Goal: Register for event/course

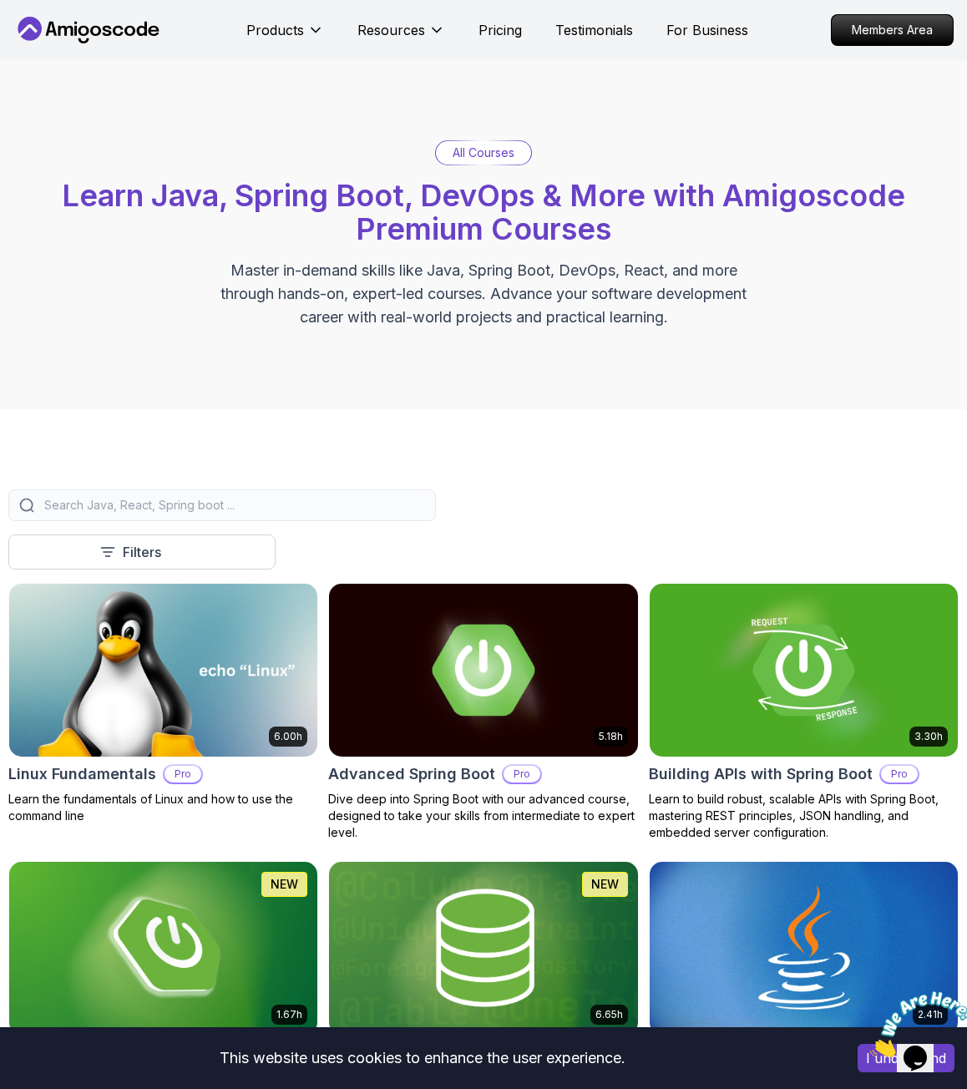
scroll to position [501, 0]
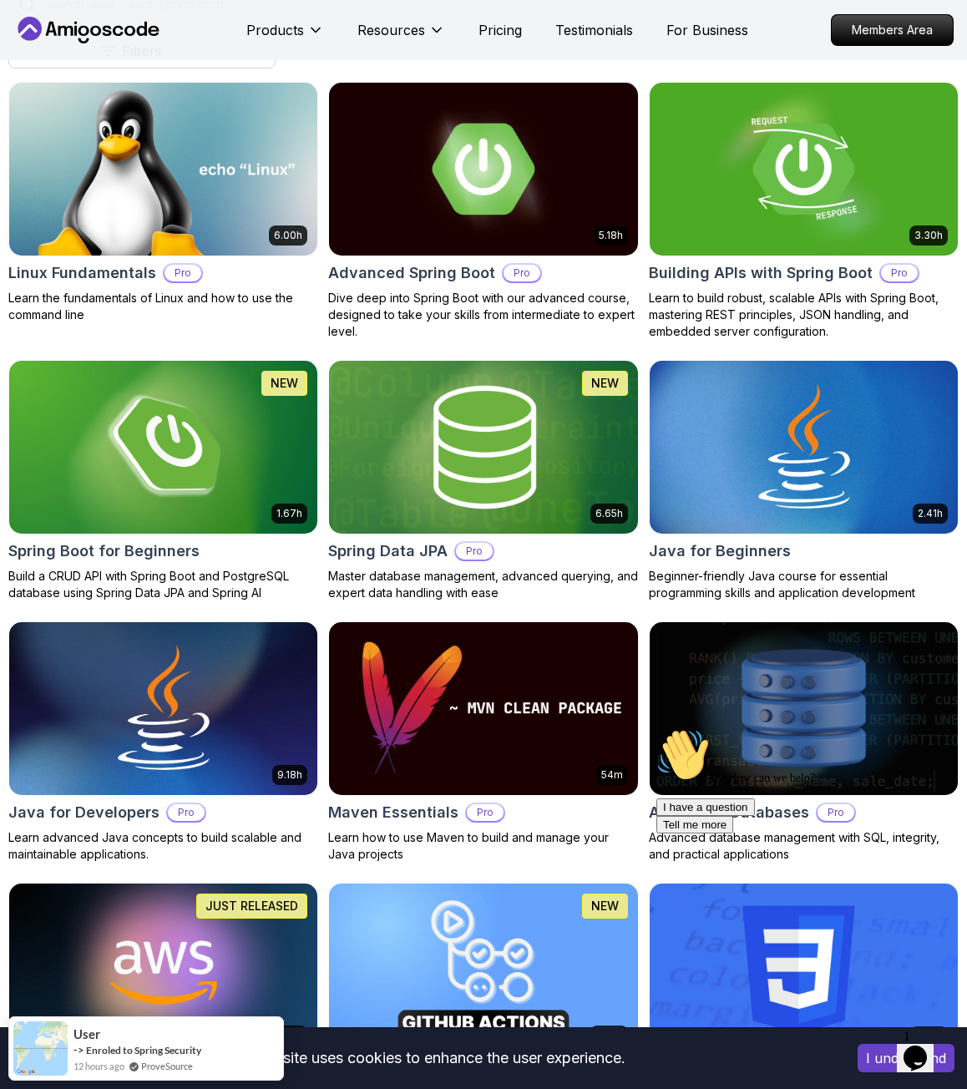
click at [455, 418] on img at bounding box center [484, 447] width 324 height 181
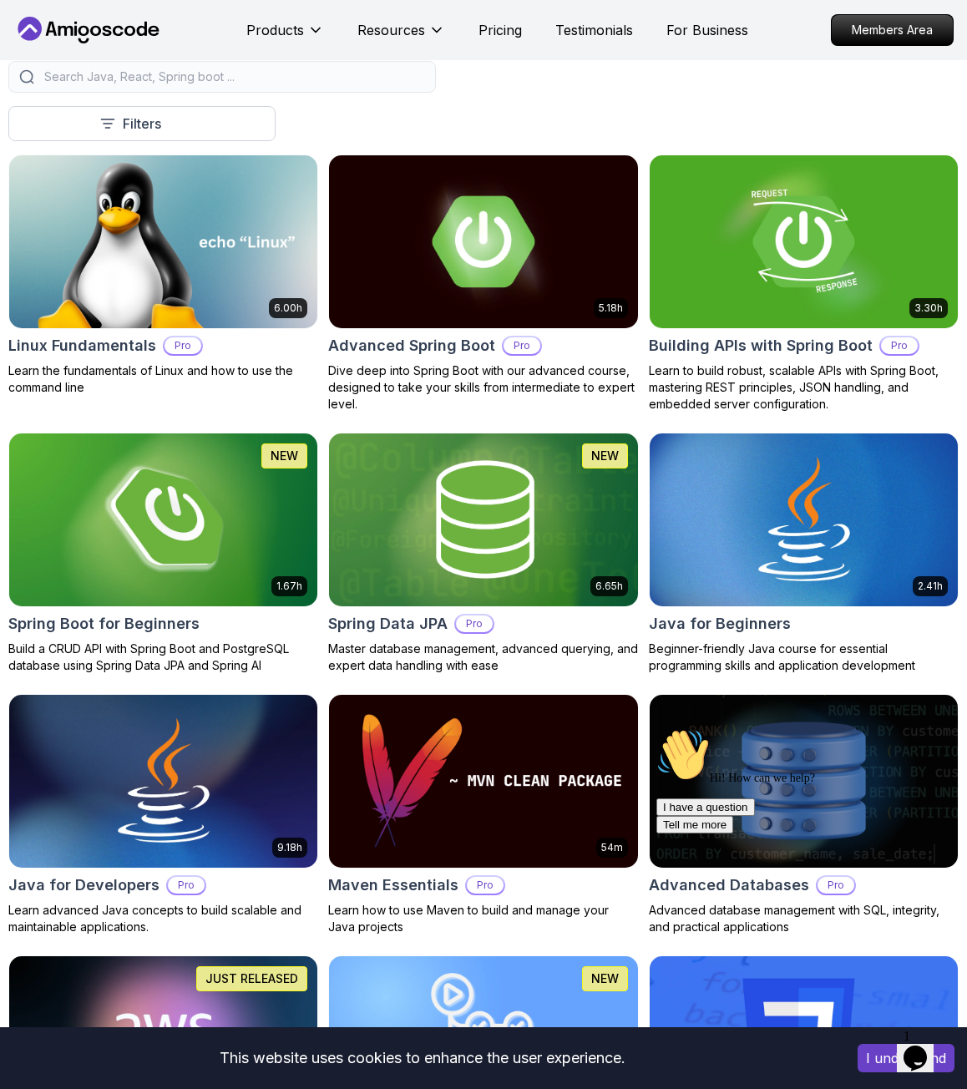
scroll to position [501, 0]
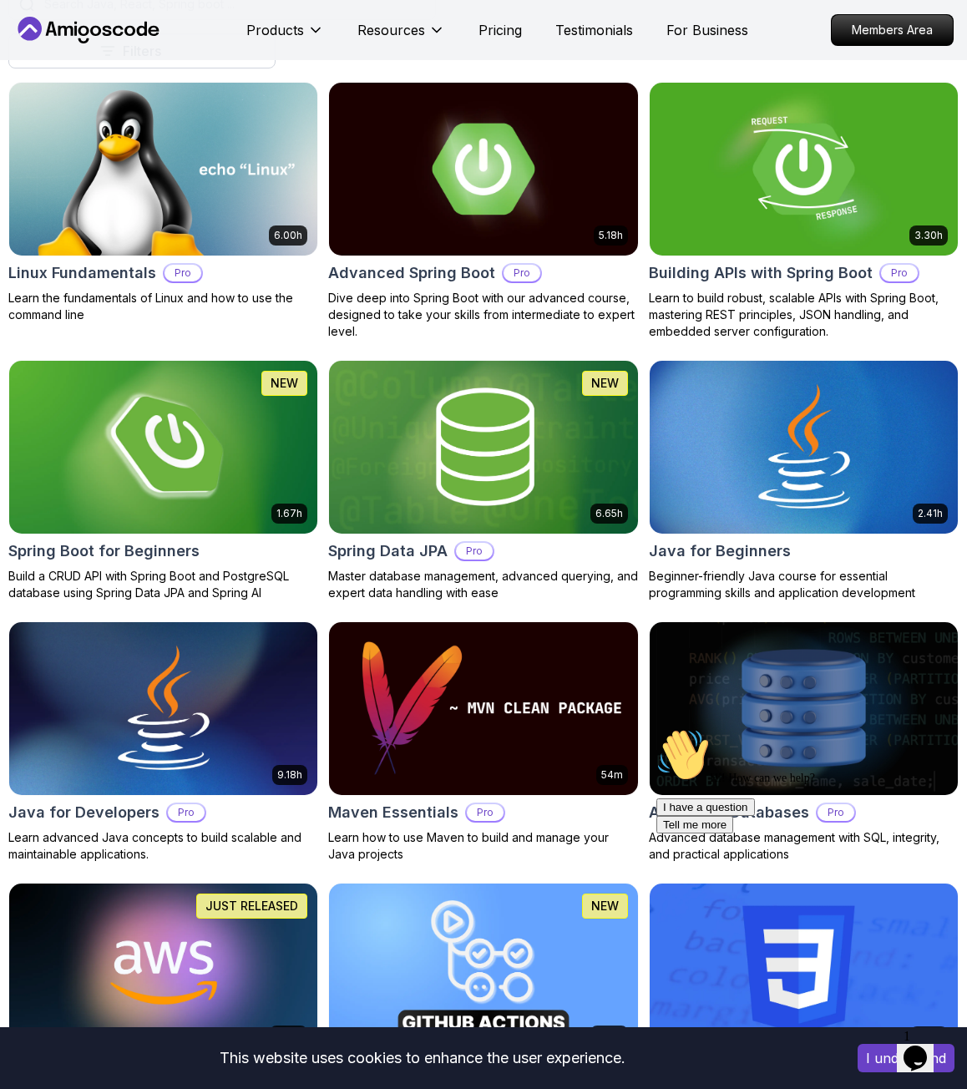
click at [157, 477] on img at bounding box center [164, 447] width 324 height 181
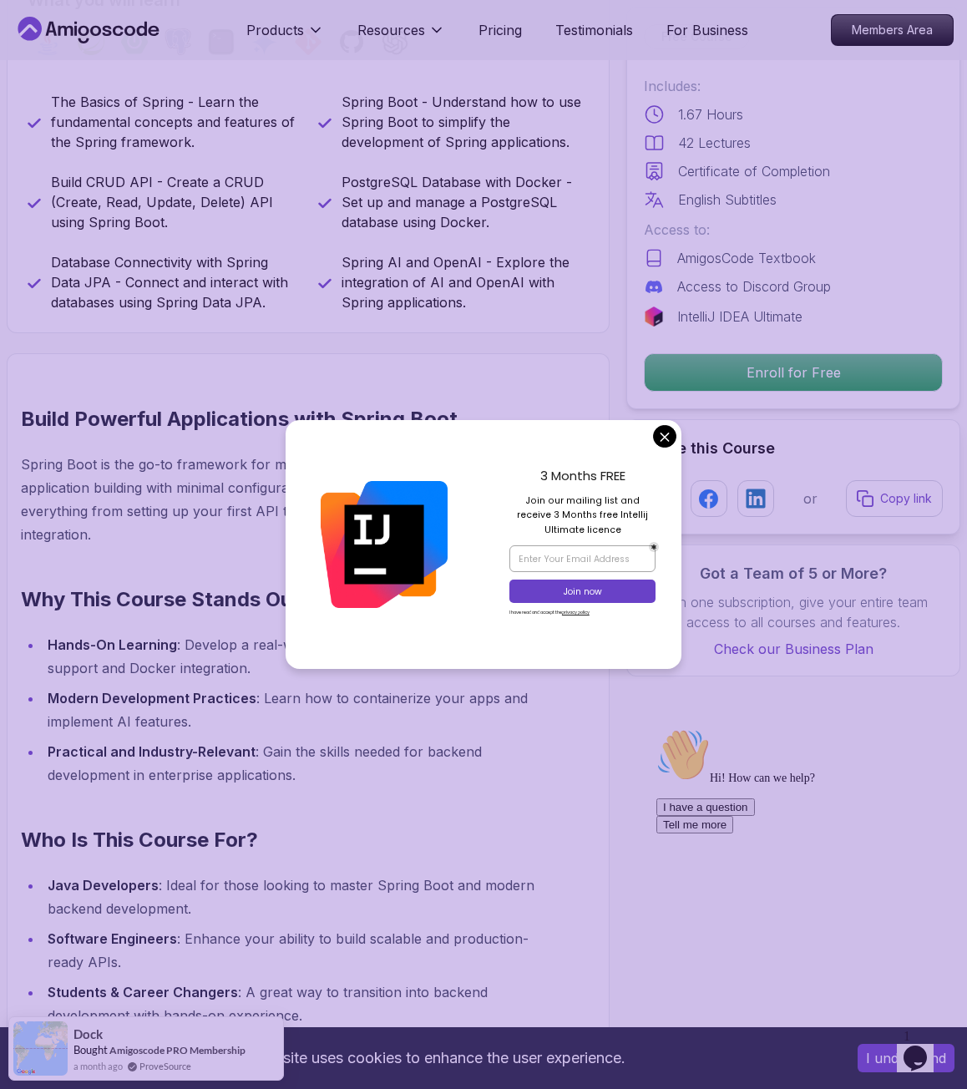
scroll to position [501, 0]
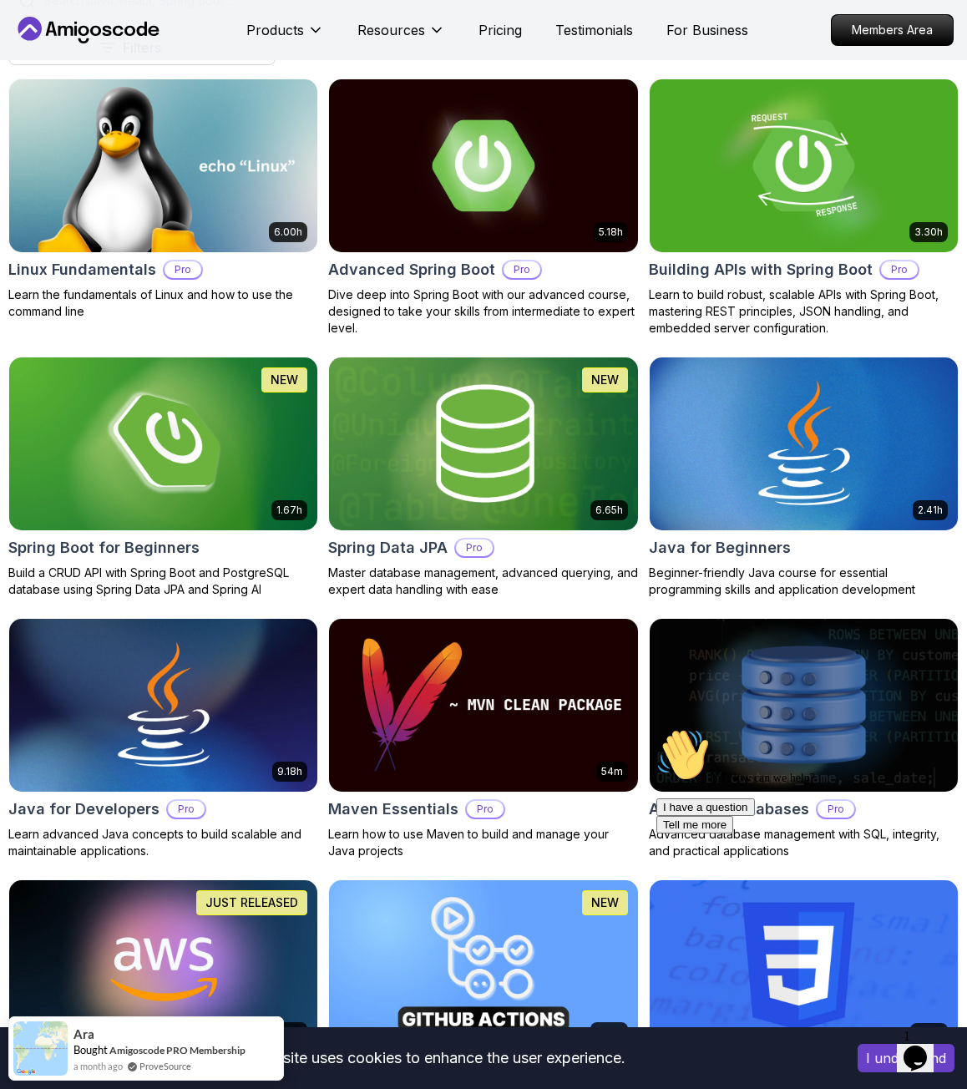
scroll to position [501, 0]
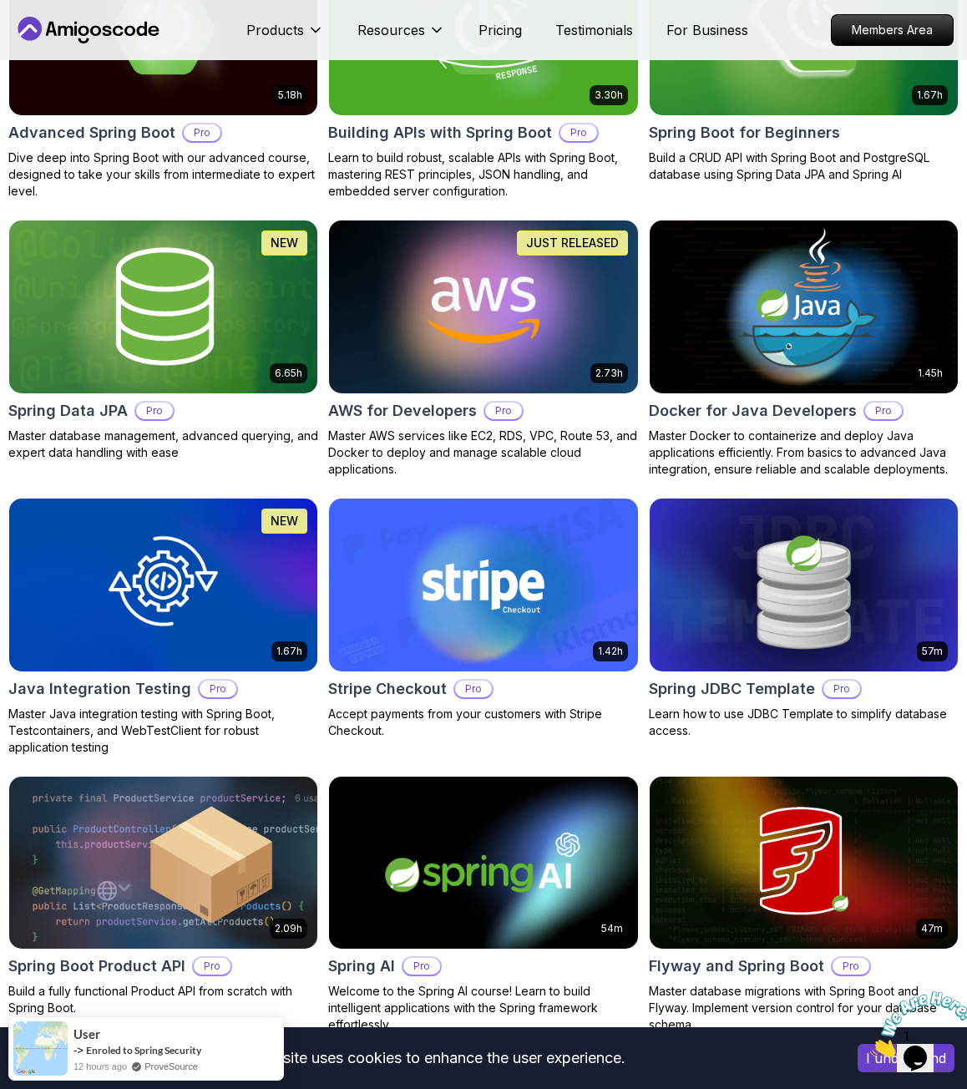
scroll to position [334, 0]
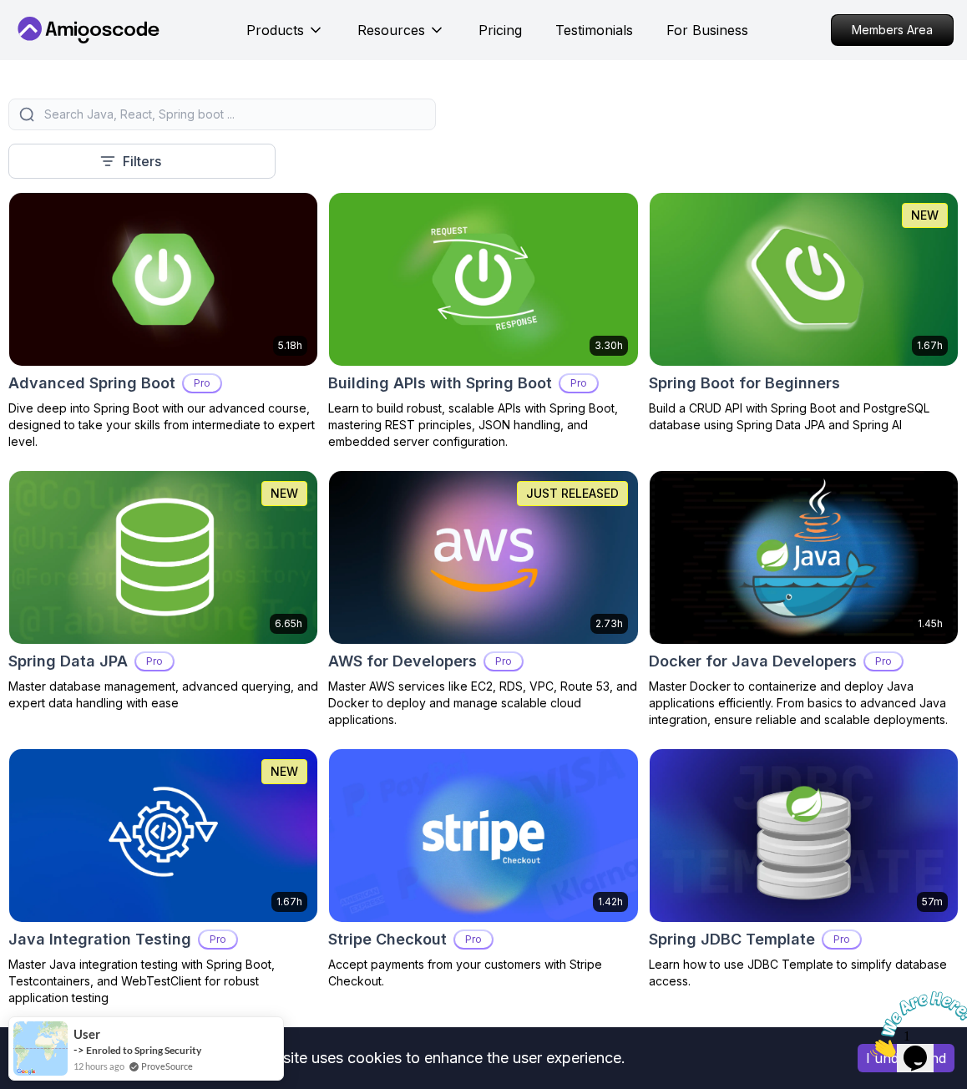
click at [798, 253] on img at bounding box center [803, 279] width 324 height 181
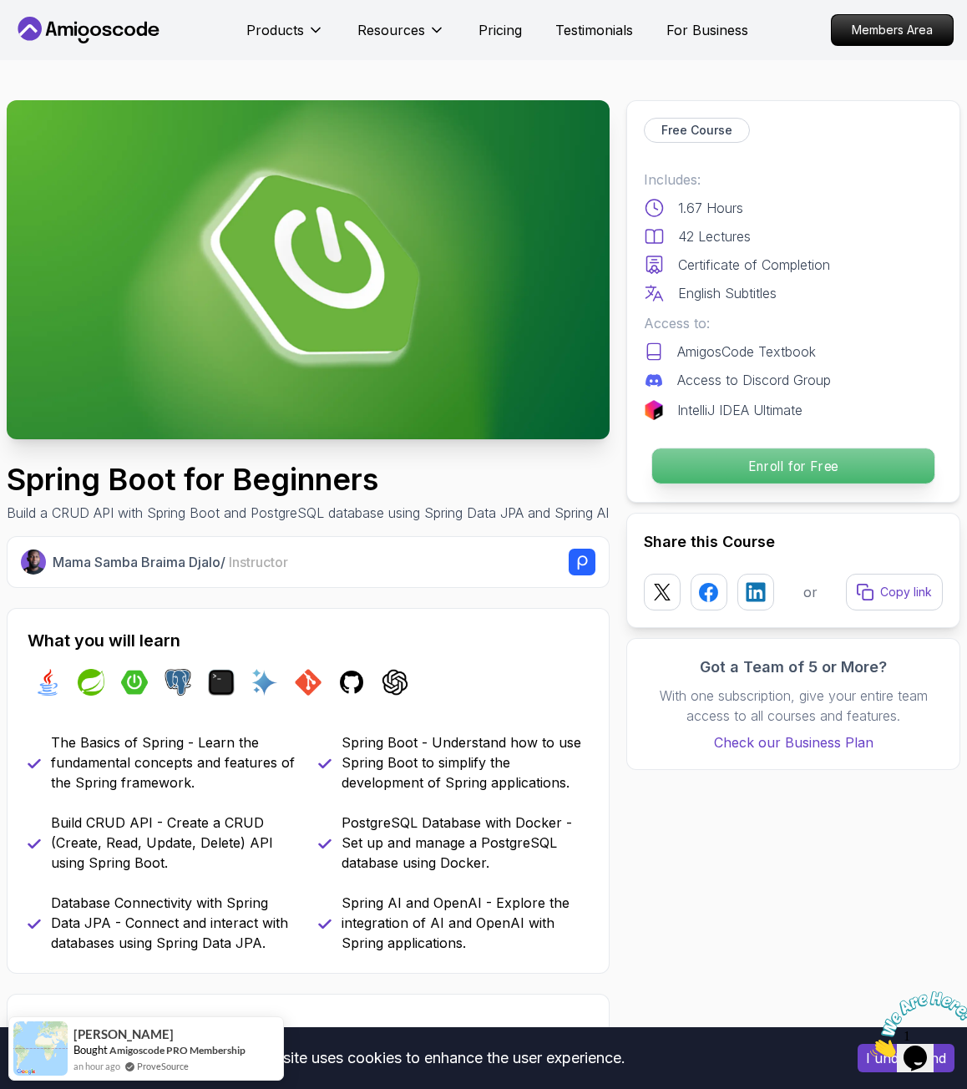
click at [809, 457] on p "Enroll for Free" at bounding box center [793, 466] width 282 height 35
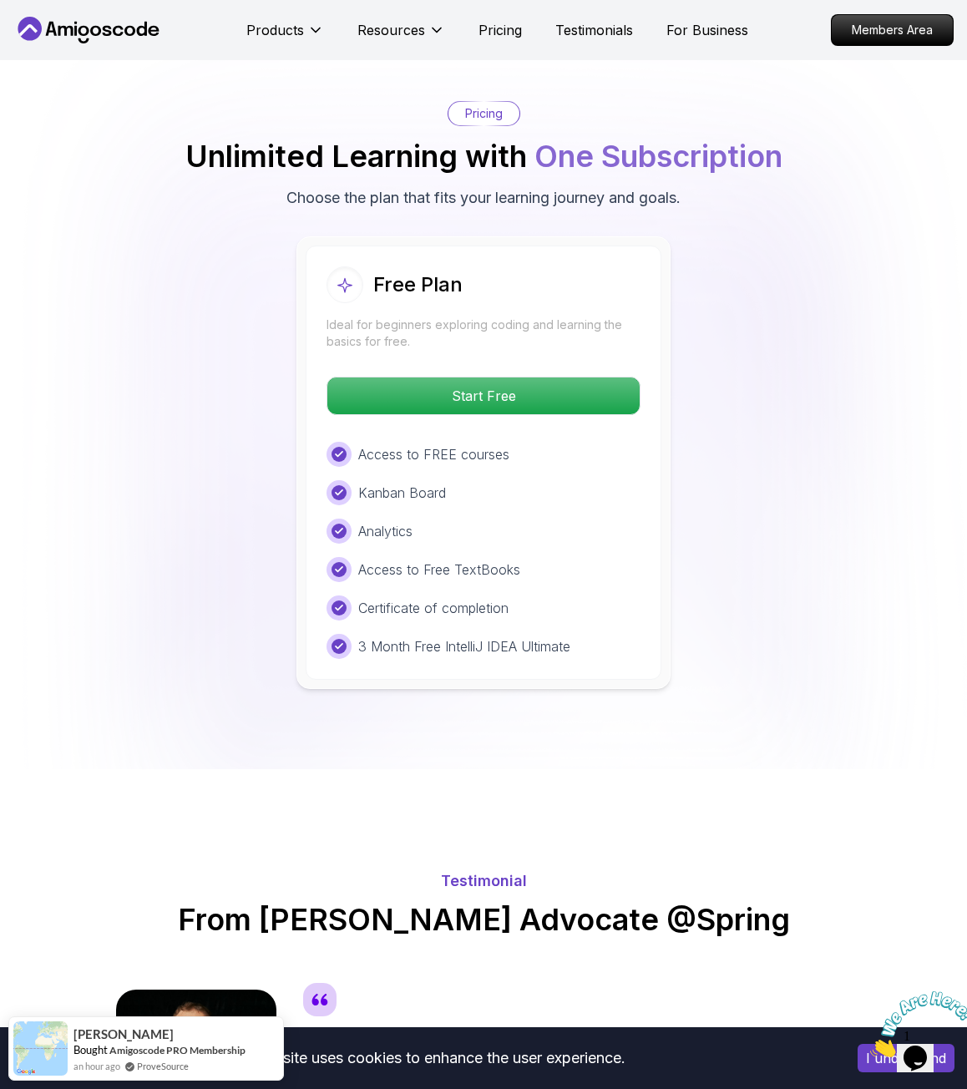
scroll to position [3394, 0]
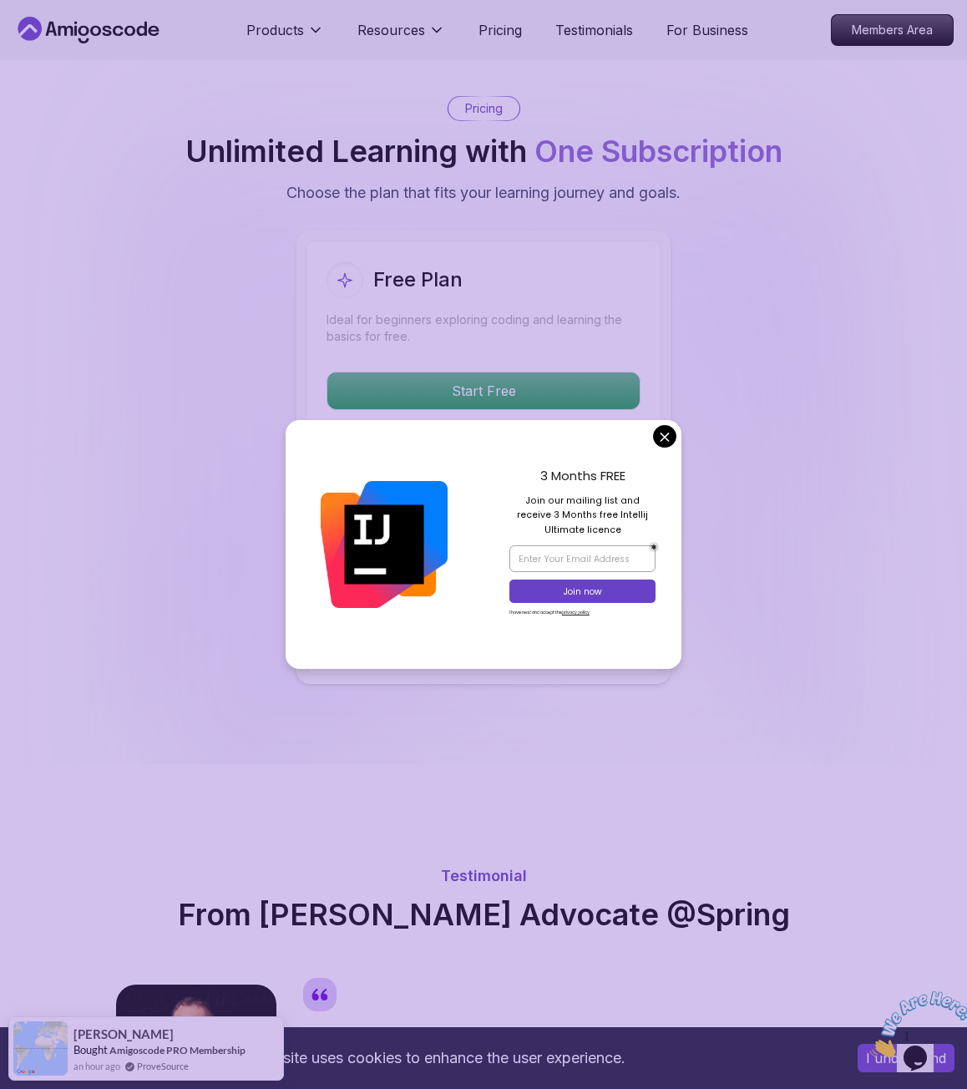
click at [653, 431] on div "3 Months FREE Join our mailing list and receive 3 Months free Intellij Ultimate…" at bounding box center [583, 545] width 198 height 250
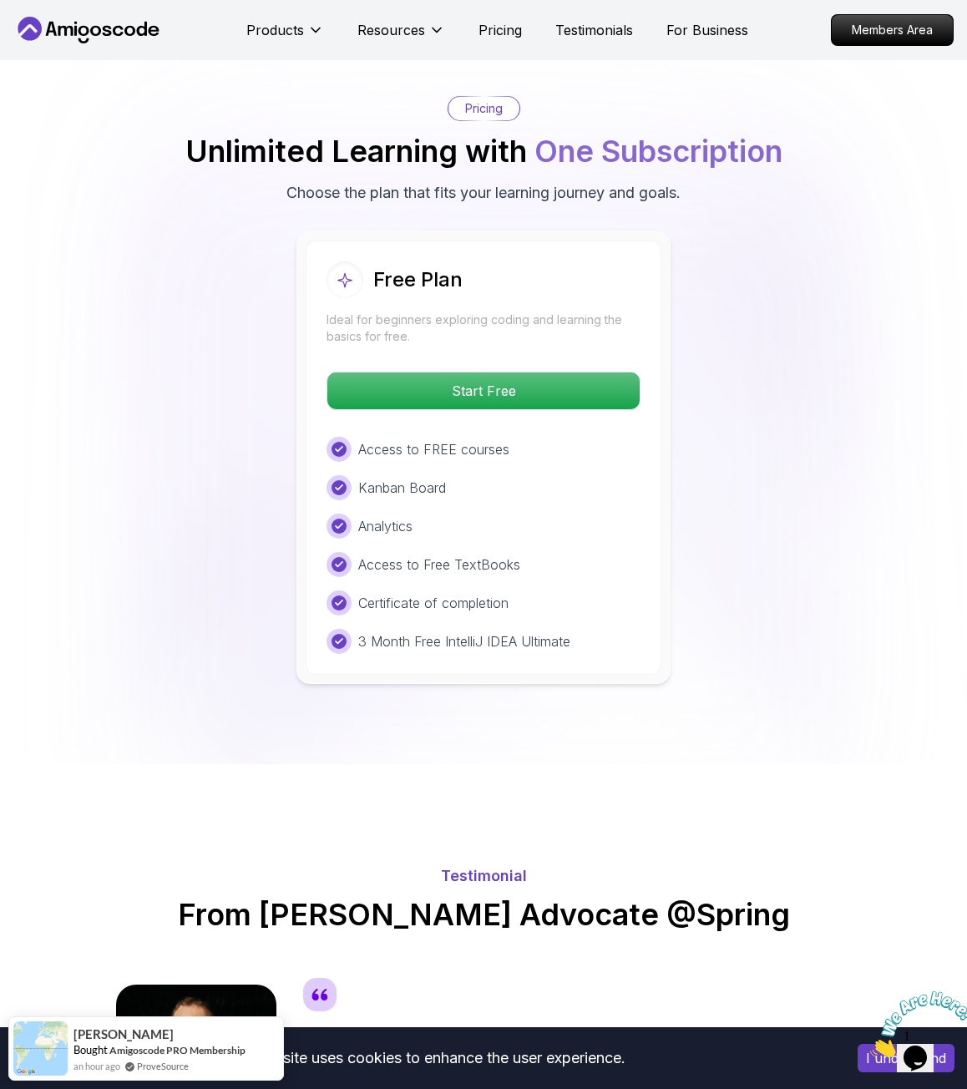
click at [665, 431] on body "This website uses cookies to enhance the user experience. I understand Products…" at bounding box center [483, 986] width 967 height 8760
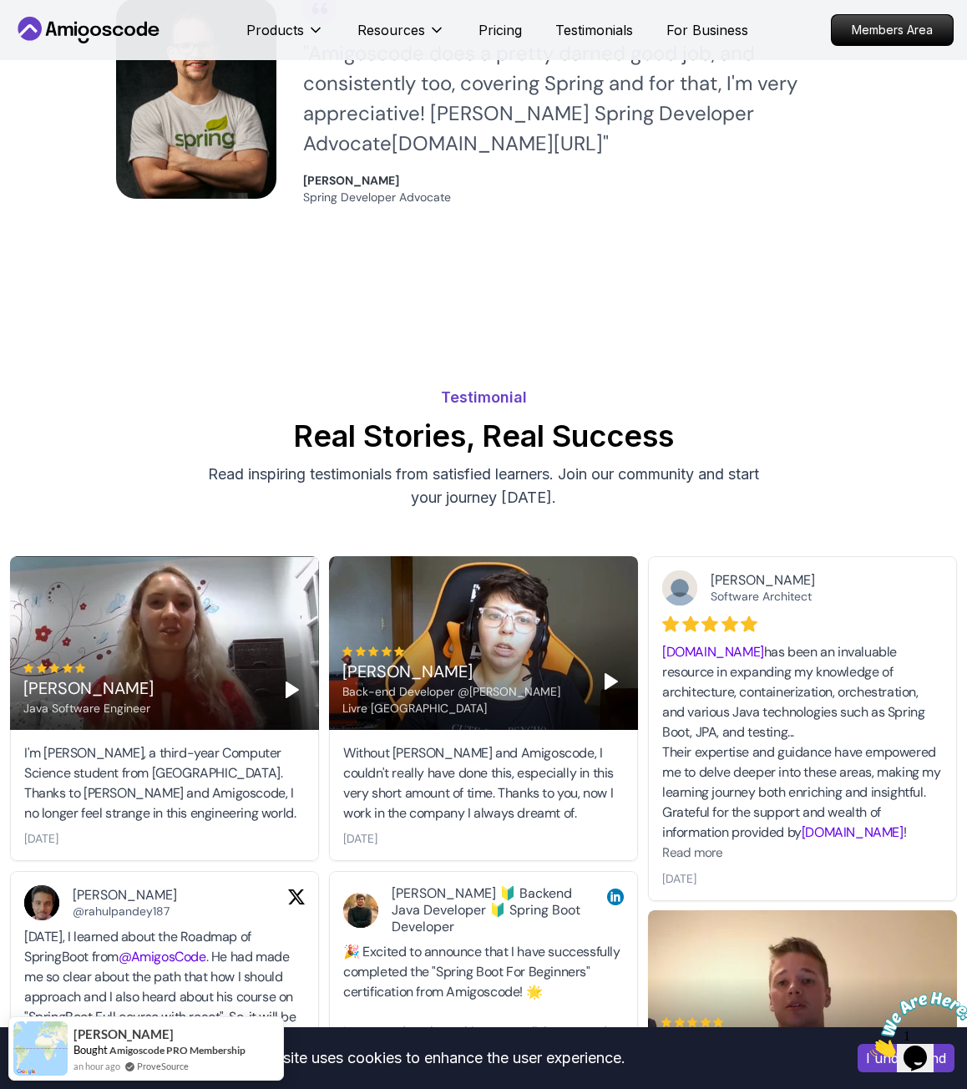
scroll to position [3728, 0]
